Goal: Task Accomplishment & Management: Manage account settings

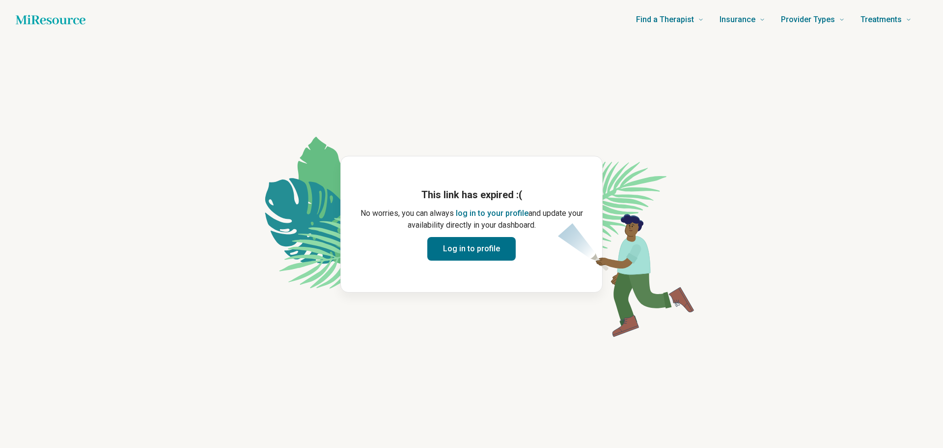
click at [484, 245] on button "Log in to profile" at bounding box center [471, 249] width 88 height 24
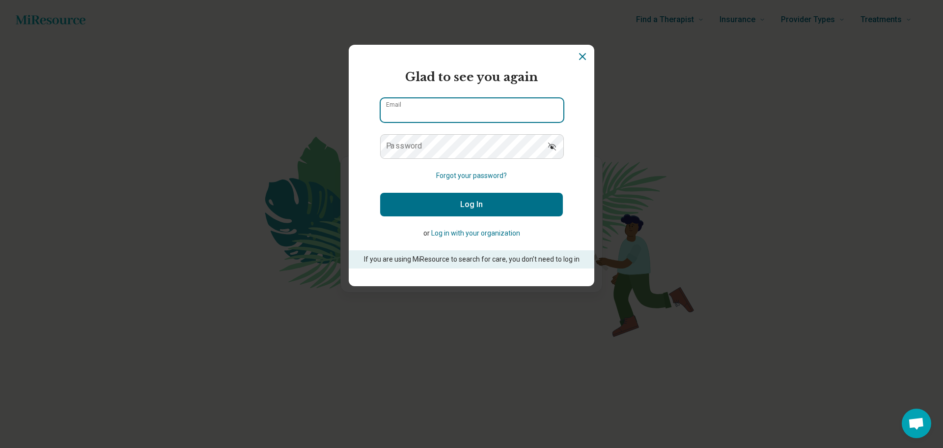
click at [438, 105] on input "Email" at bounding box center [472, 110] width 183 height 24
type input "**********"
click at [478, 205] on button "Log In" at bounding box center [471, 205] width 183 height 24
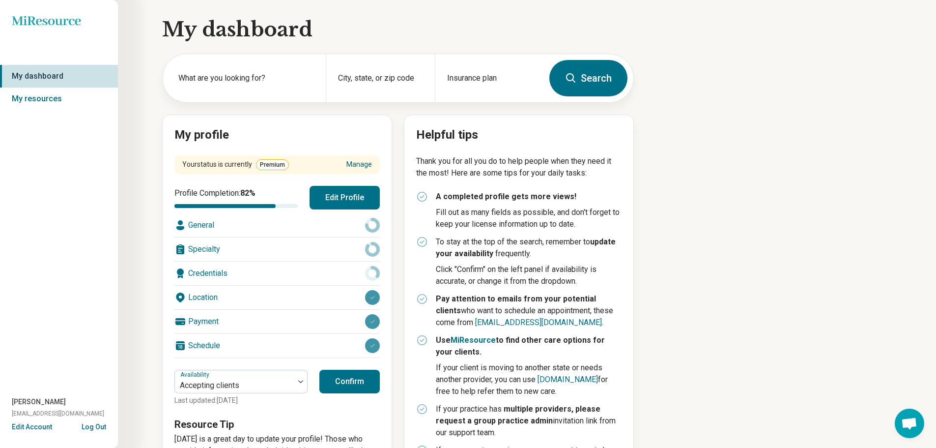
click at [362, 163] on link "Manage" at bounding box center [359, 164] width 26 height 10
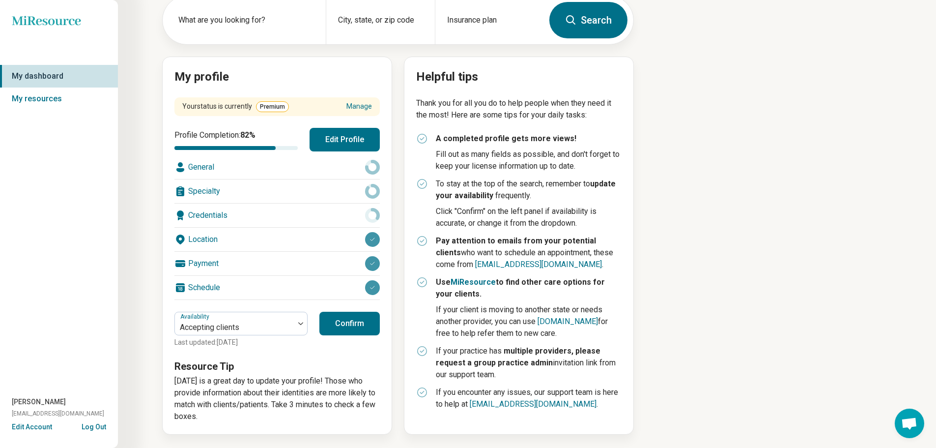
scroll to position [58, 0]
click at [354, 263] on div "Payment" at bounding box center [276, 263] width 205 height 24
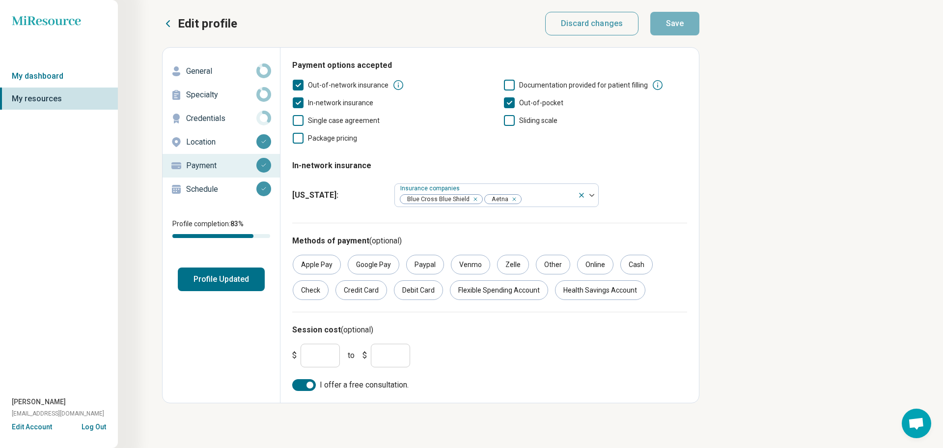
click at [169, 24] on icon at bounding box center [168, 24] width 12 height 12
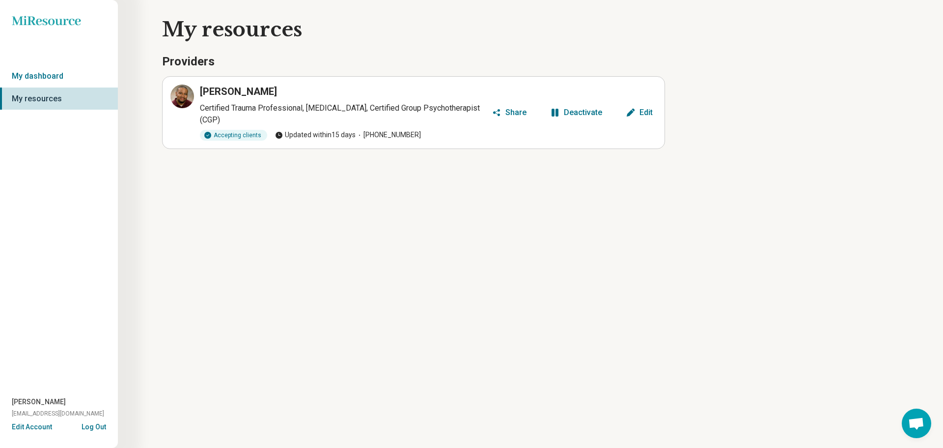
click at [577, 113] on div "Deactivate" at bounding box center [583, 113] width 38 height 8
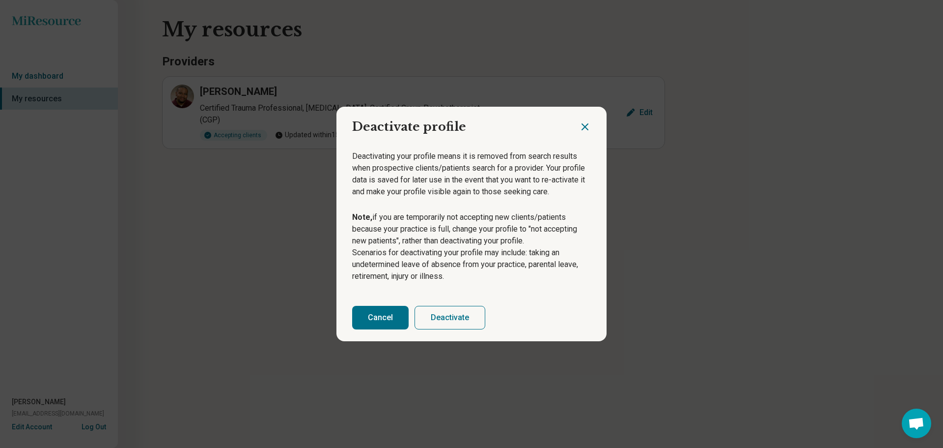
click at [583, 125] on icon "Close dialog" at bounding box center [585, 127] width 12 height 12
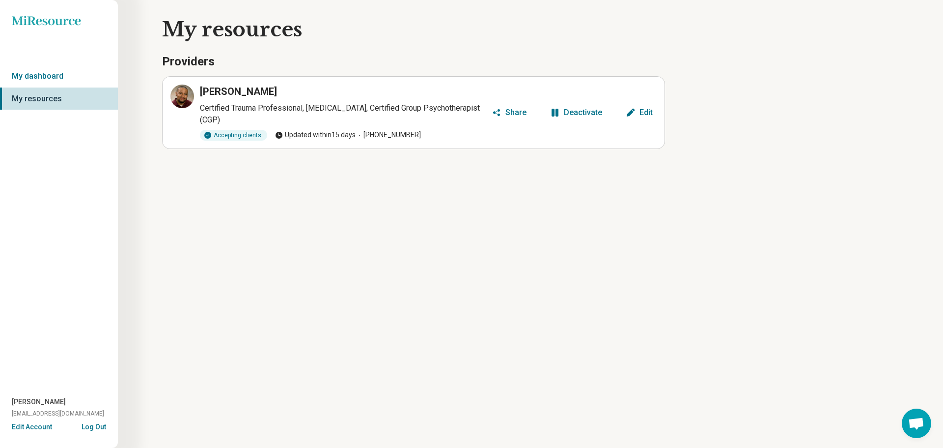
click at [585, 112] on div "Deactivate" at bounding box center [583, 113] width 38 height 8
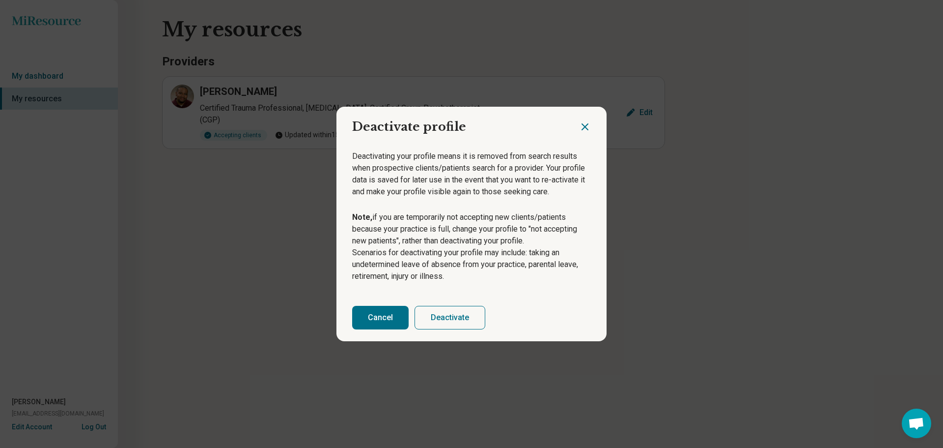
click at [458, 313] on button "Deactivate" at bounding box center [450, 318] width 71 height 24
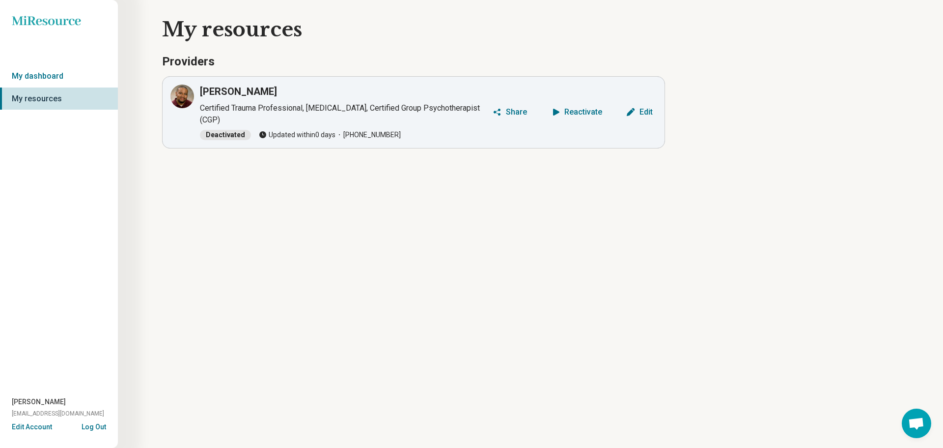
click at [640, 108] on div "Edit" at bounding box center [646, 112] width 13 height 8
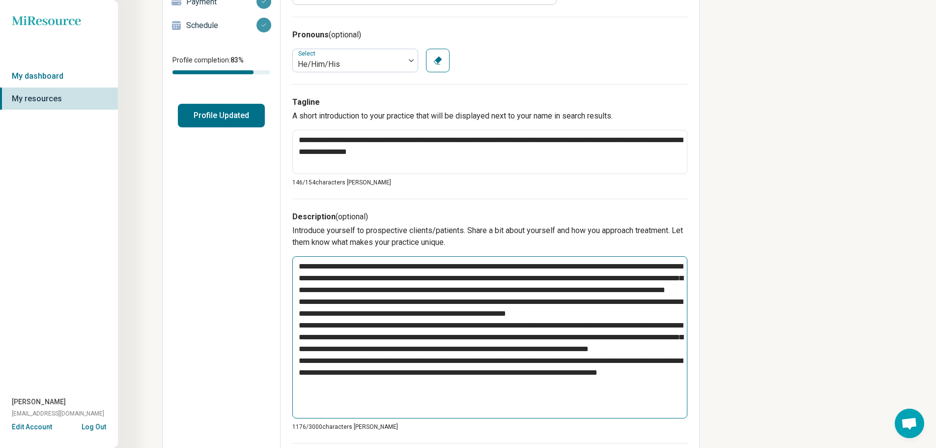
scroll to position [162, 0]
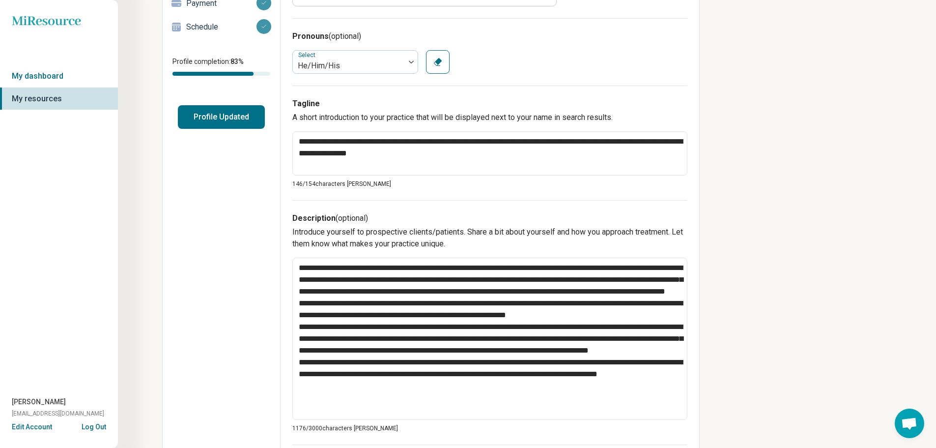
click at [49, 429] on button "Edit Account" at bounding box center [32, 427] width 40 height 10
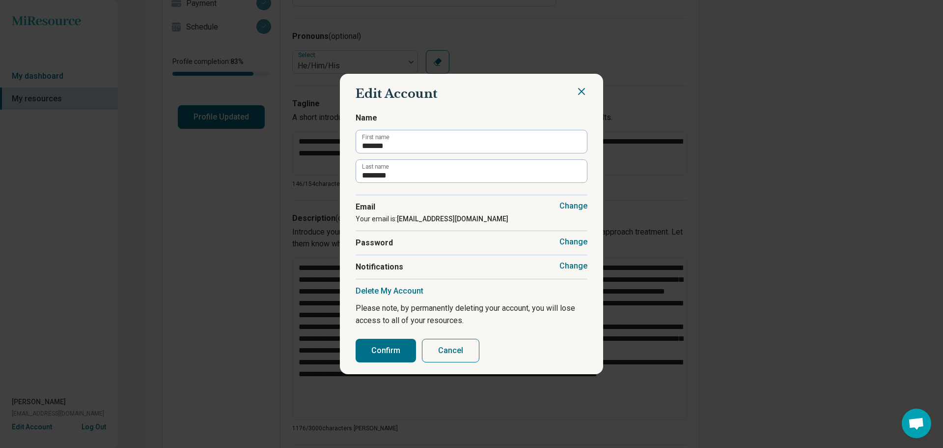
click at [583, 87] on icon "Close" at bounding box center [582, 91] width 12 height 12
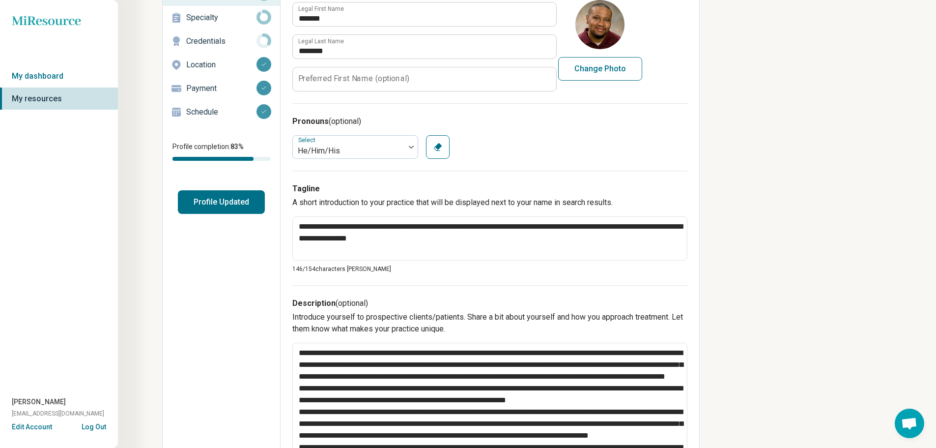
scroll to position [0, 0]
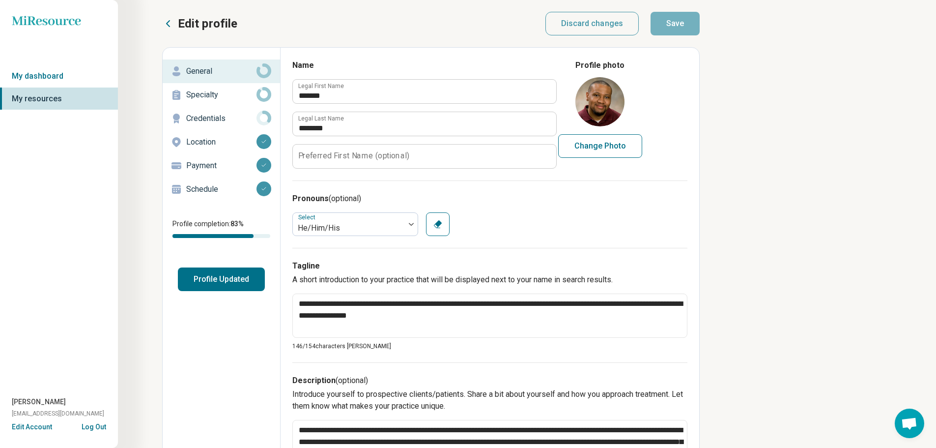
click at [212, 164] on p "Payment" at bounding box center [221, 166] width 70 height 12
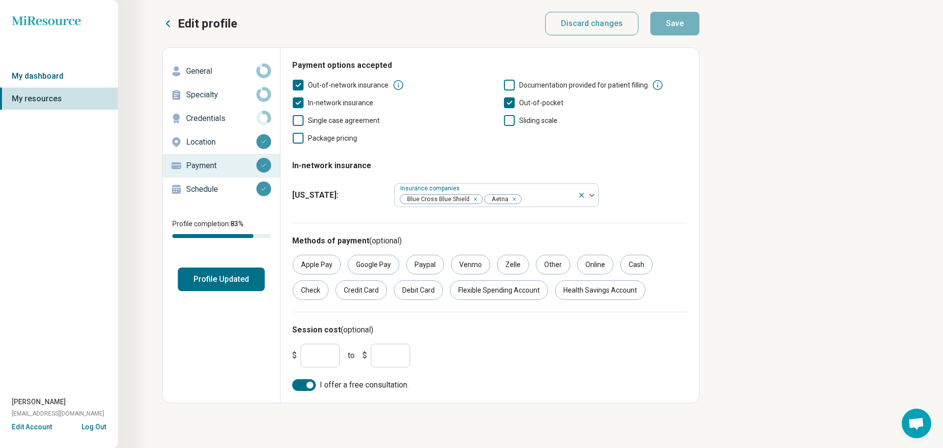
click at [52, 71] on link "My dashboard" at bounding box center [59, 76] width 118 height 23
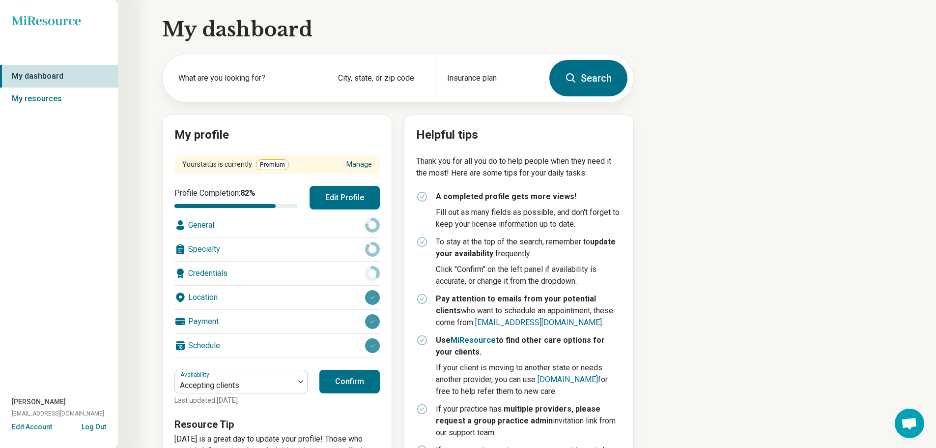
click at [369, 165] on link "Manage" at bounding box center [359, 164] width 26 height 10
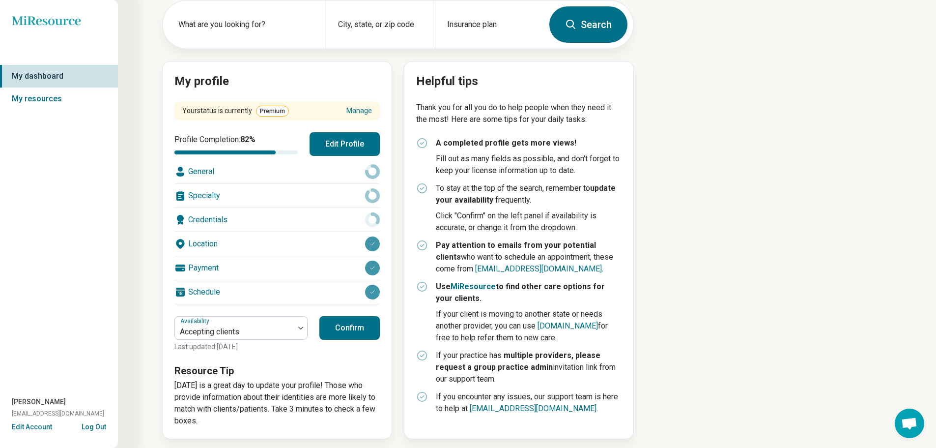
scroll to position [58, 0]
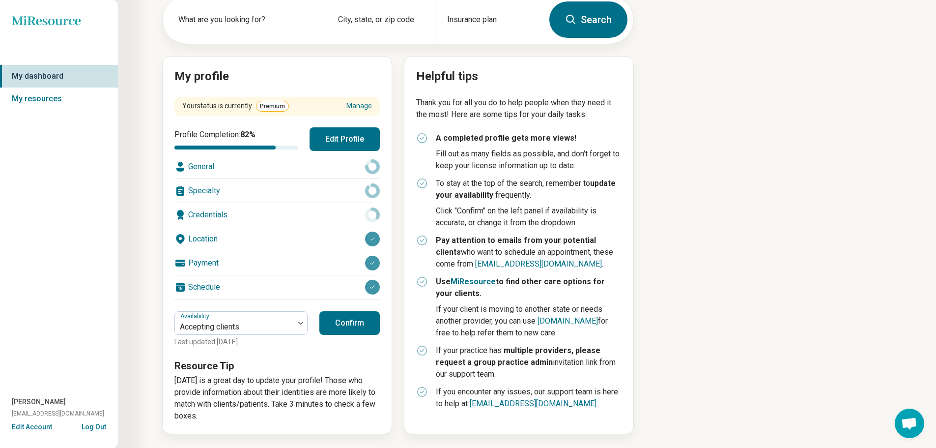
click at [96, 426] on button "Log Out" at bounding box center [94, 426] width 25 height 8
